Goal: Task Accomplishment & Management: Manage account settings

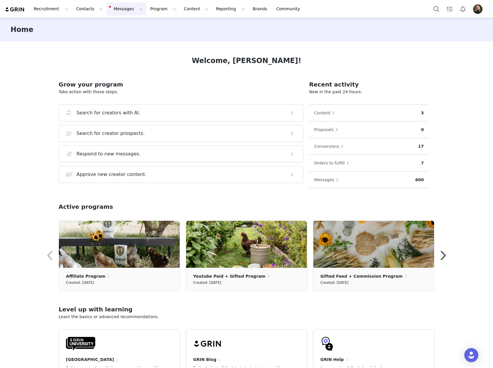
click at [116, 15] on button "Messages Messages" at bounding box center [127, 8] width 40 height 13
click at [120, 35] on span "99+" at bounding box center [119, 37] width 11 height 6
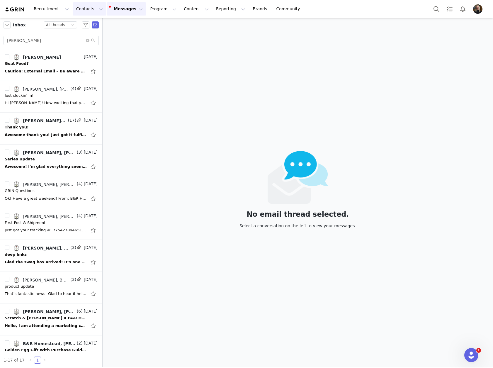
click at [84, 12] on button "Contacts Contacts" at bounding box center [90, 8] width 34 height 13
click at [89, 26] on div "Creators" at bounding box center [90, 26] width 39 height 6
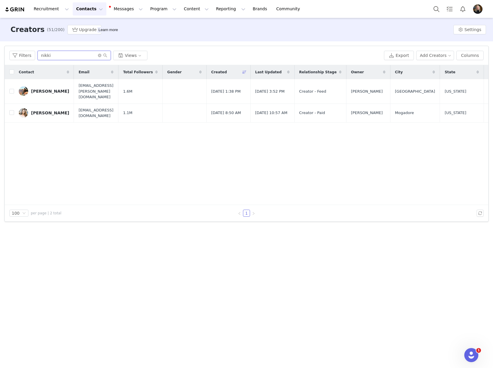
click at [66, 53] on input "nikki" at bounding box center [74, 55] width 73 height 9
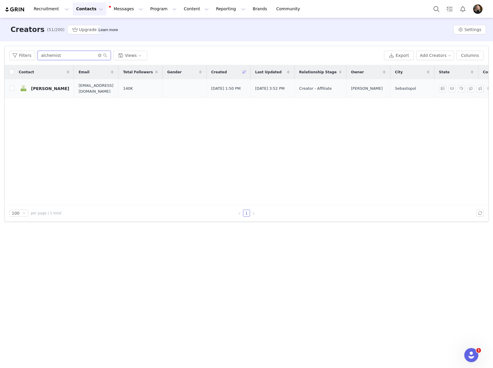
type input "alchemist"
click at [38, 89] on div "[PERSON_NAME]" at bounding box center [50, 88] width 38 height 5
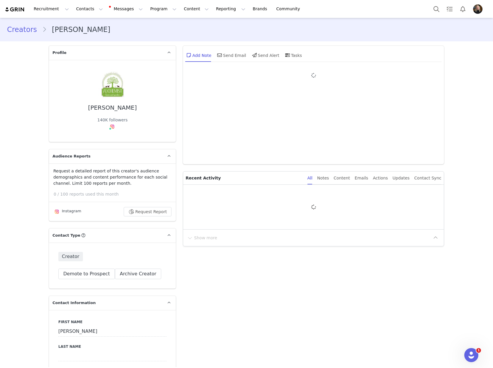
type input "+1 ([GEOGRAPHIC_DATA])"
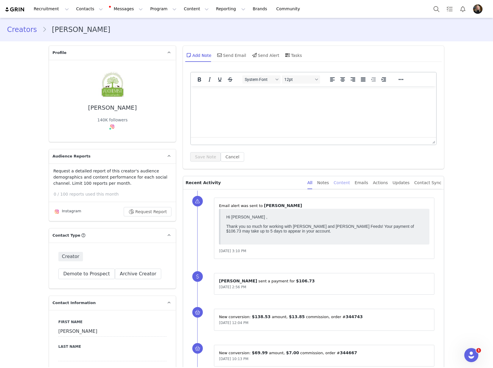
click at [348, 188] on div "Content" at bounding box center [342, 182] width 16 height 13
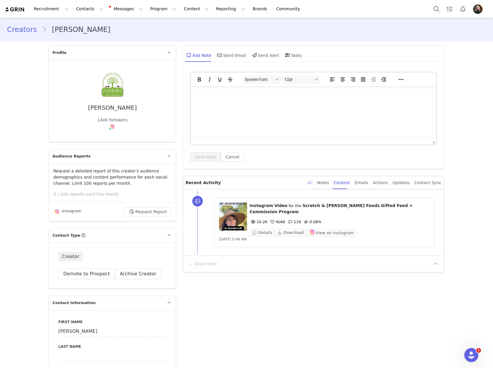
click at [313, 184] on div "All" at bounding box center [310, 182] width 5 height 13
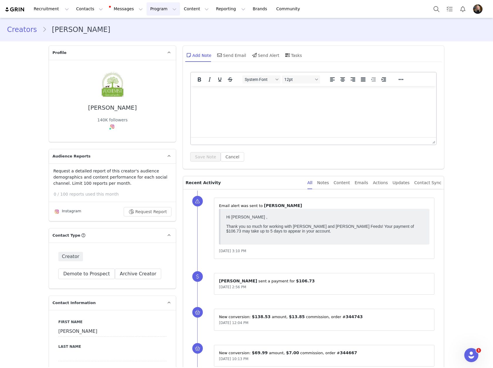
click at [147, 11] on button "Program Program" at bounding box center [163, 8] width 33 height 13
click at [152, 25] on p "Activations" at bounding box center [148, 26] width 23 height 6
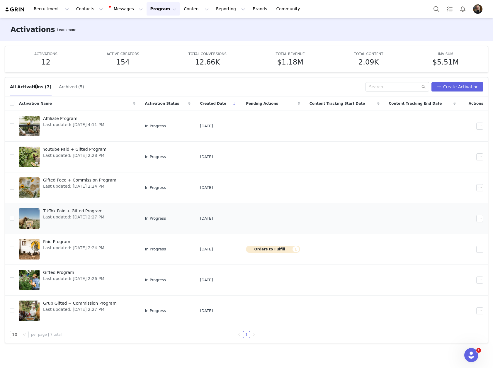
click at [70, 212] on span "TikTok Paid + Gifted Program" at bounding box center [73, 211] width 61 height 6
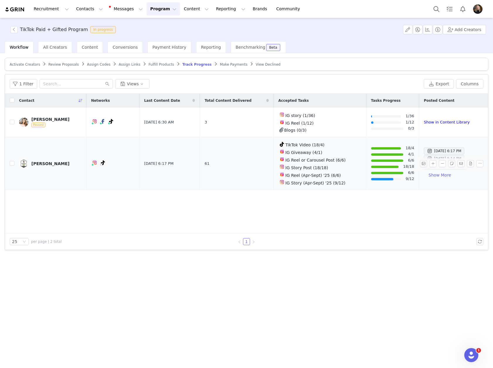
click at [57, 161] on div "[PERSON_NAME]" at bounding box center [50, 163] width 38 height 5
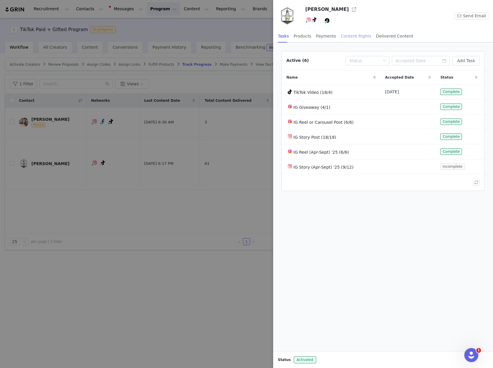
click at [350, 36] on div "Content Rights" at bounding box center [356, 36] width 30 height 13
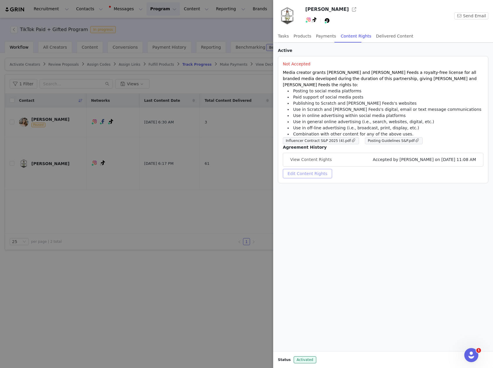
click at [303, 170] on button "Edit Content Rights" at bounding box center [307, 173] width 49 height 9
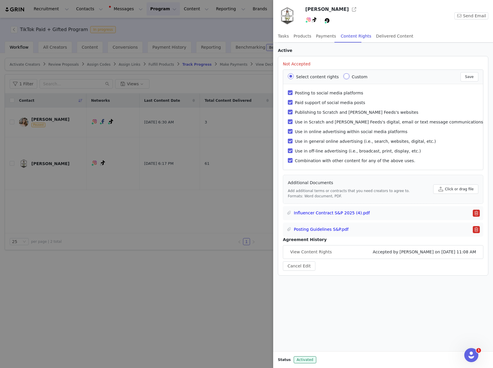
click at [344, 77] on input "Custom" at bounding box center [347, 76] width 6 height 6
radio input "true"
radio input "false"
radio input "true"
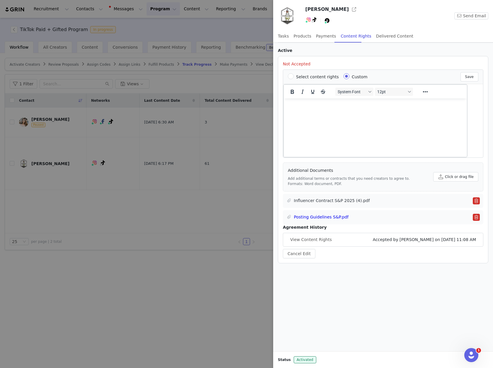
click at [342, 200] on link "Influencer Contract S&P 2025 (4).pdf" at bounding box center [332, 201] width 76 height 6
click at [474, 219] on button "button" at bounding box center [476, 217] width 7 height 7
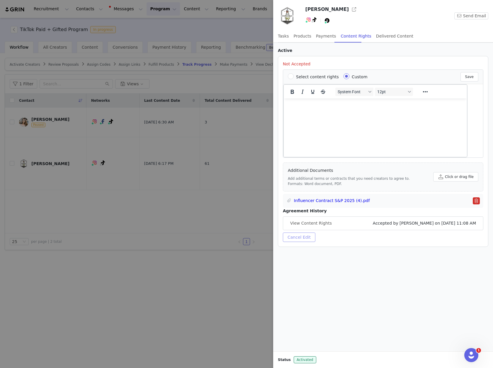
click at [294, 236] on button "Cancel Edit" at bounding box center [299, 237] width 33 height 9
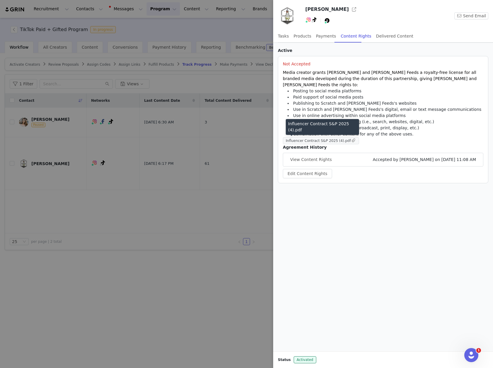
click at [325, 139] on span "Influencer Contract S&P 2025 (4).pdf" at bounding box center [318, 141] width 65 height 4
click at [307, 169] on button "Edit Content Rights" at bounding box center [307, 173] width 49 height 9
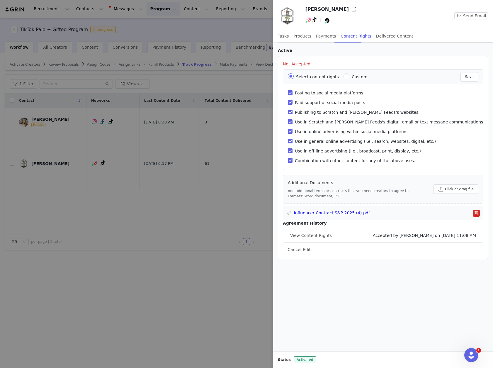
click at [476, 211] on button "button" at bounding box center [476, 213] width 7 height 7
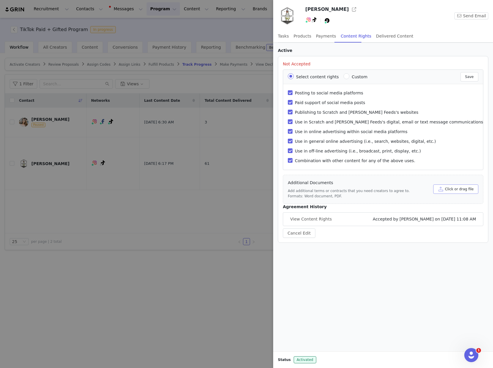
click at [463, 190] on button "Click or drag file" at bounding box center [455, 188] width 45 height 9
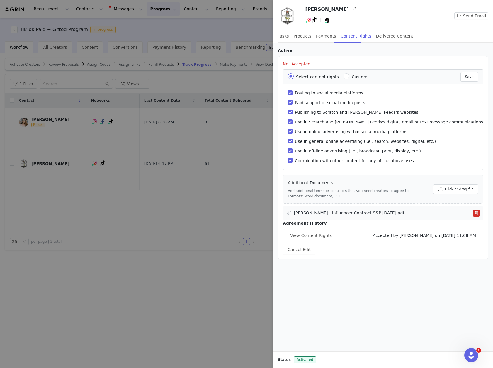
click at [357, 212] on link "[PERSON_NAME] - Influencer Contract S&P [DATE].pdf" at bounding box center [349, 213] width 111 height 6
click at [127, 202] on div at bounding box center [246, 184] width 493 height 368
